Goal: Task Accomplishment & Management: Use online tool/utility

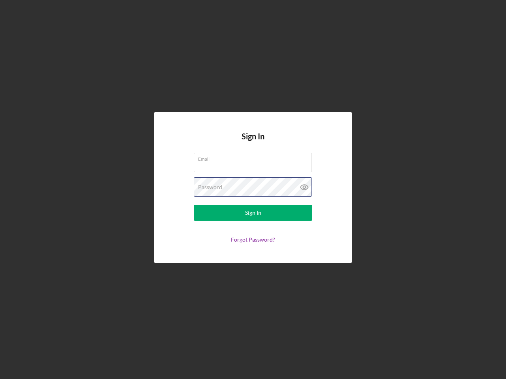
click at [253, 190] on div "Password" at bounding box center [253, 187] width 119 height 20
click at [304, 187] on icon at bounding box center [304, 187] width 20 height 20
